Goal: Transaction & Acquisition: Download file/media

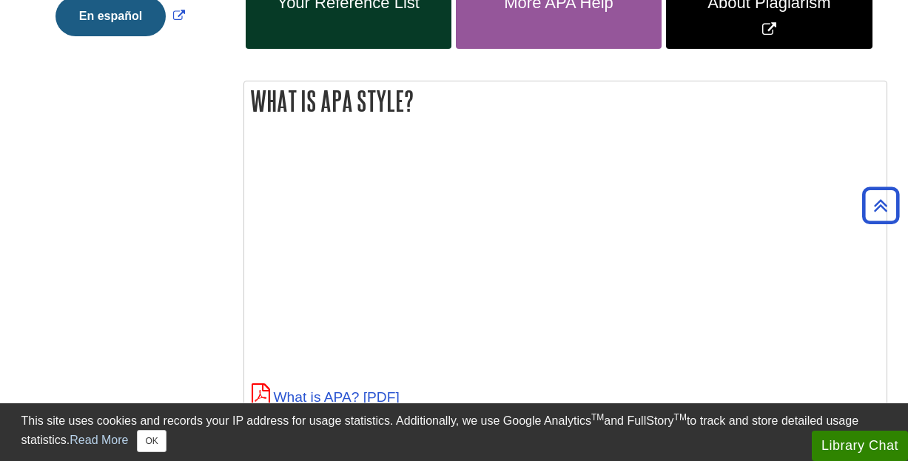
scroll to position [70, 0]
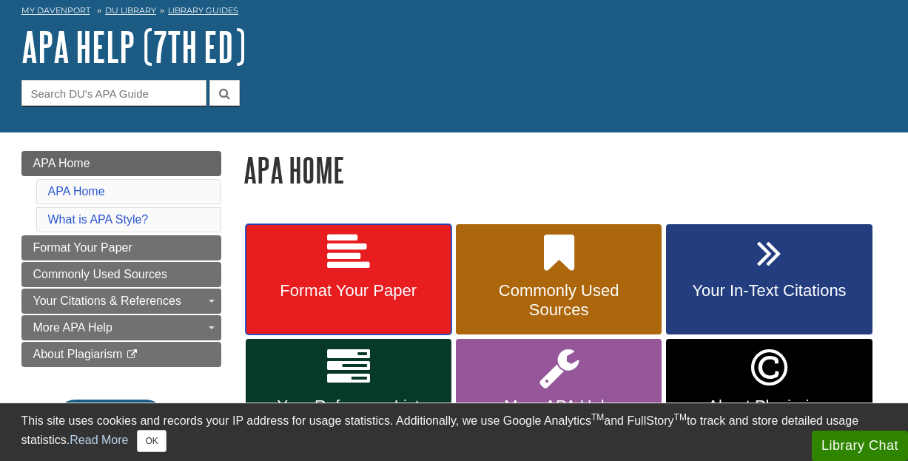
click at [349, 284] on span "Format Your Paper" at bounding box center [349, 290] width 184 height 19
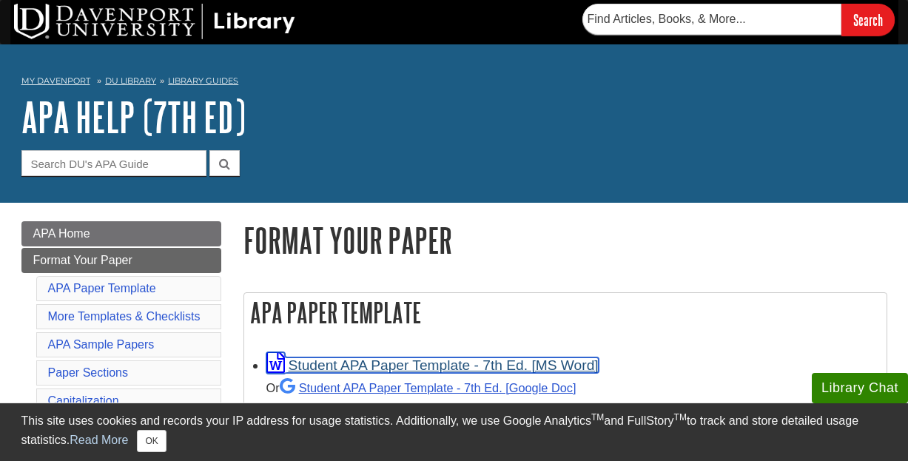
click at [378, 369] on link "Student APA Paper Template - 7th Ed. [MS Word]" at bounding box center [432, 366] width 332 height 16
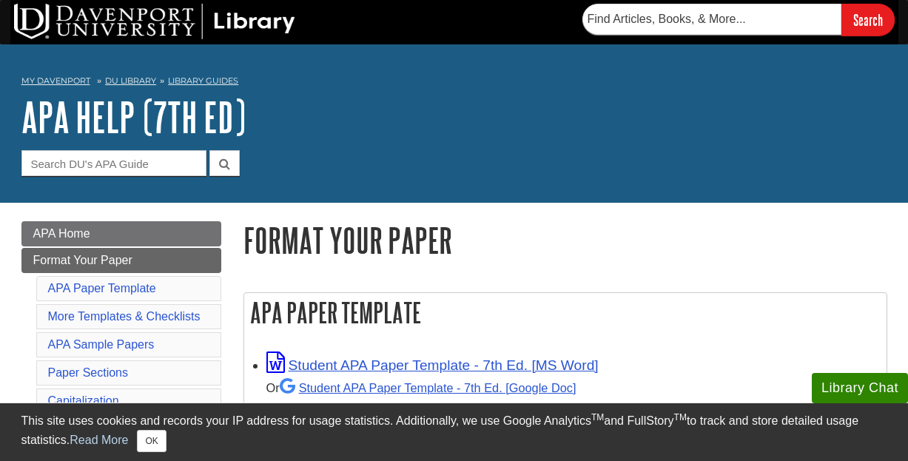
click at [336, 102] on h1 "APA Help (7th Ed)" at bounding box center [454, 117] width 866 height 44
